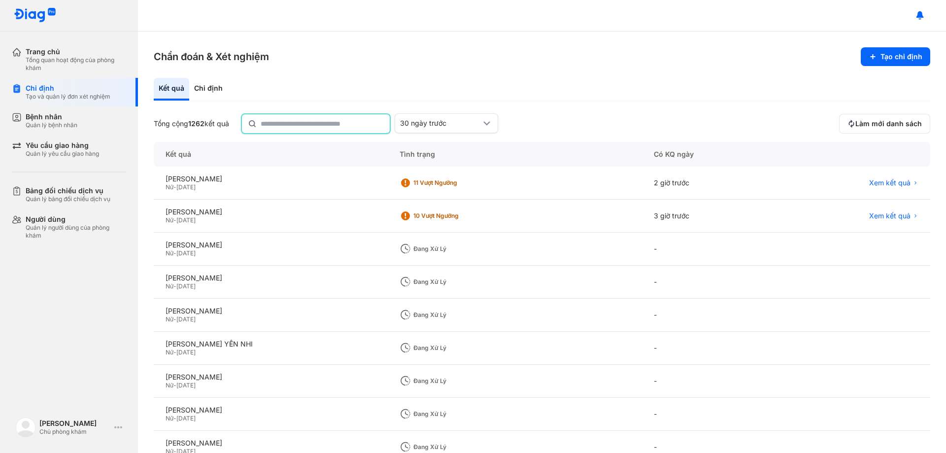
click at [294, 122] on input "text" at bounding box center [322, 123] width 123 height 19
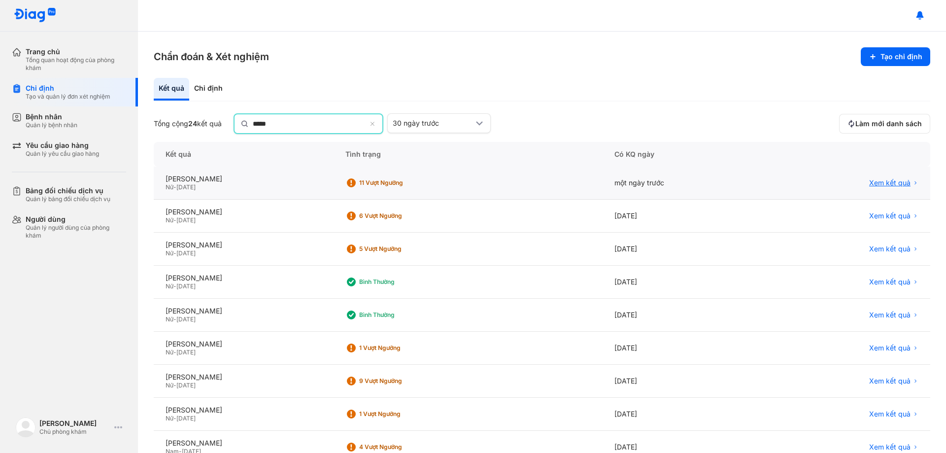
type input "*****"
click at [893, 184] on span "Xem kết quả" at bounding box center [889, 181] width 41 height 9
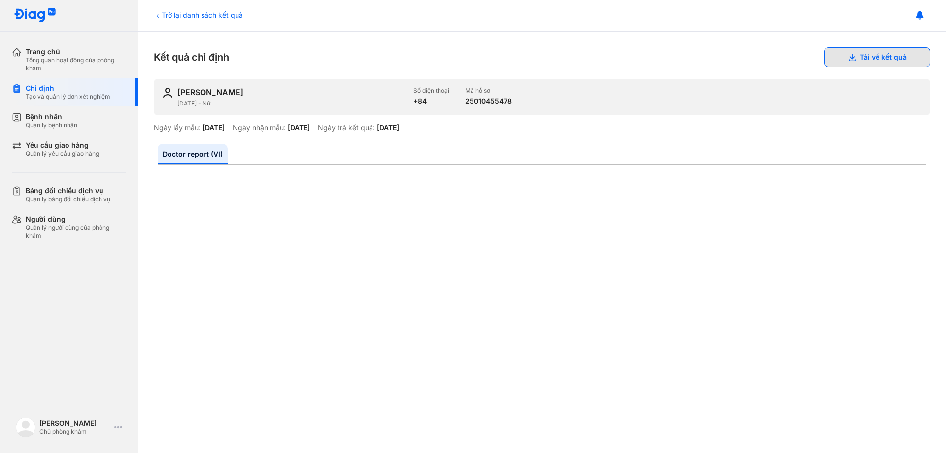
click at [864, 57] on button "Tải về kết quả" at bounding box center [877, 57] width 106 height 20
